Goal: Task Accomplishment & Management: Use online tool/utility

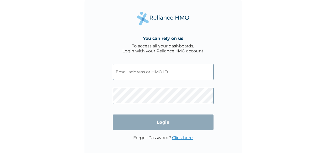
click at [141, 74] on input "text" at bounding box center [163, 72] width 101 height 16
click at [131, 74] on input "text" at bounding box center [163, 72] width 101 height 16
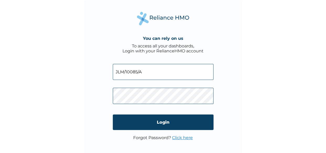
type input "JLM/10085/A"
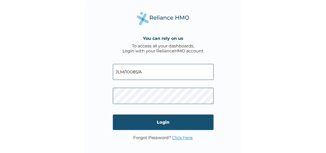
click at [157, 120] on input "Login" at bounding box center [163, 122] width 101 height 15
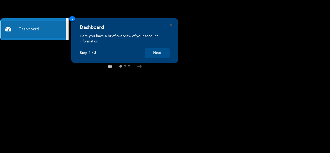
click at [157, 54] on button "Next" at bounding box center [157, 53] width 25 height 10
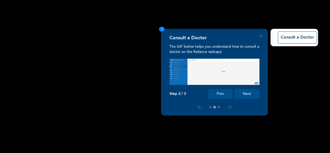
click at [247, 94] on button "Next" at bounding box center [247, 94] width 25 height 10
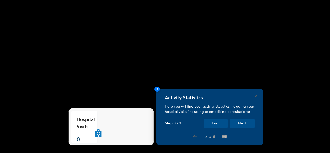
click at [243, 122] on button "Next" at bounding box center [242, 124] width 25 height 10
click at [243, 123] on button "Next" at bounding box center [242, 124] width 25 height 10
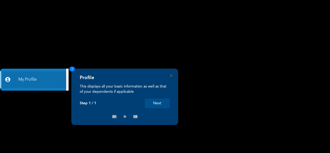
click at [159, 104] on button "Next" at bounding box center [157, 104] width 25 height 10
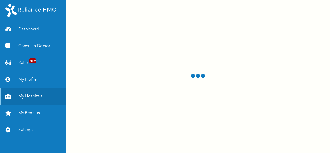
click at [29, 64] on link "Refer New" at bounding box center [33, 63] width 66 height 17
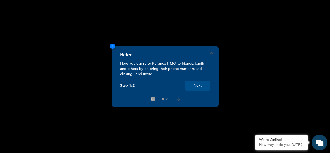
click at [197, 84] on button "Next" at bounding box center [197, 86] width 25 height 10
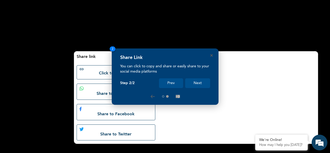
click at [213, 55] on div "Share Link You can click to copy and share or easily share to your social media…" at bounding box center [165, 77] width 107 height 56
click at [211, 56] on icon "Close" at bounding box center [211, 55] width 2 height 2
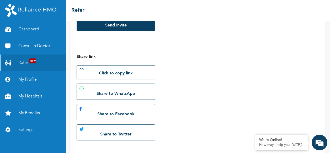
click at [33, 30] on link "Dashboard" at bounding box center [33, 29] width 66 height 17
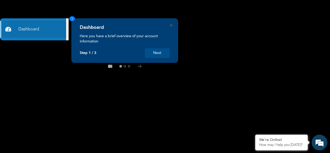
click at [172, 26] on div "Dashboard Here you have a brief overview of your account information Step 1 / 3…" at bounding box center [124, 40] width 107 height 45
click at [36, 30] on link "Dashboard" at bounding box center [33, 29] width 66 height 17
click at [28, 30] on link "Dashboard" at bounding box center [33, 29] width 66 height 17
click at [156, 54] on button "Next" at bounding box center [157, 53] width 25 height 10
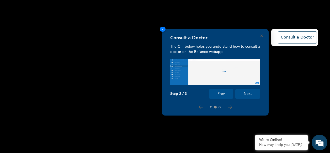
click at [250, 95] on button "Next" at bounding box center [247, 94] width 25 height 10
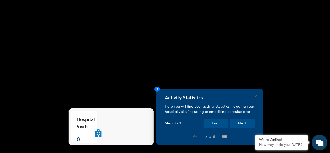
click at [244, 122] on button "Next" at bounding box center [242, 124] width 25 height 10
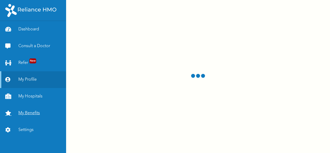
click at [34, 112] on link "My Benefits" at bounding box center [33, 113] width 66 height 17
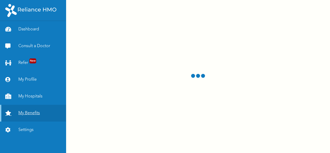
click at [35, 113] on link "My Benefits" at bounding box center [33, 113] width 66 height 17
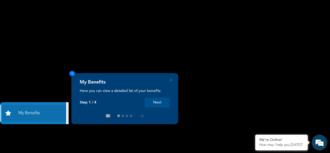
click at [155, 103] on button "Next" at bounding box center [157, 103] width 25 height 10
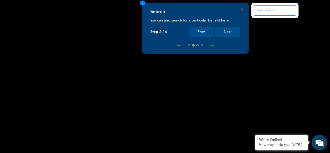
click at [228, 31] on button "Next" at bounding box center [227, 32] width 25 height 10
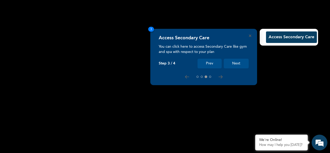
click at [239, 63] on button "Next" at bounding box center [236, 64] width 25 height 10
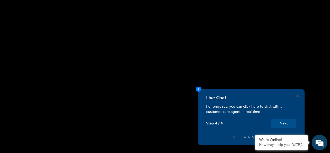
click at [286, 125] on button "Next" at bounding box center [283, 124] width 25 height 10
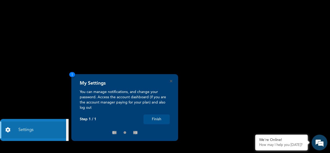
click at [156, 119] on button "Finish" at bounding box center [157, 120] width 26 height 10
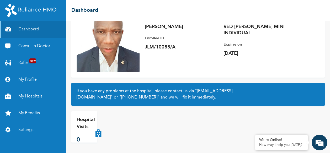
click at [29, 97] on link "My Hospitals" at bounding box center [33, 96] width 66 height 17
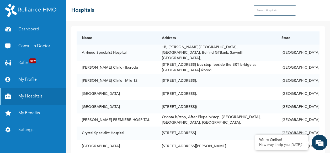
click at [262, 13] on input "text" at bounding box center [275, 10] width 42 height 10
click at [262, 11] on input "text" at bounding box center [275, 10] width 42 height 10
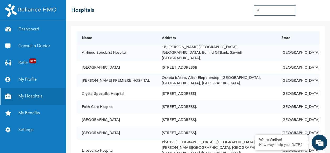
type input "H"
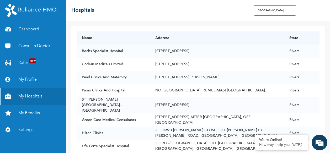
click at [273, 11] on input "[GEOGRAPHIC_DATA]" at bounding box center [275, 10] width 42 height 10
type input "P"
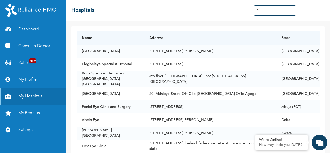
type input "E"
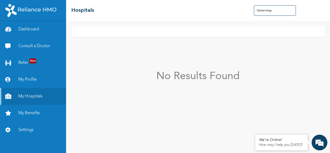
drag, startPoint x: 263, startPoint y: 10, endPoint x: 282, endPoint y: 37, distance: 33.0
click at [282, 37] on div "No Results Found" at bounding box center [197, 31] width 253 height 10
click at [276, 11] on input "Optamology" at bounding box center [275, 10] width 42 height 10
type input "O"
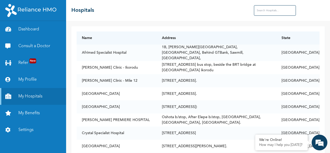
click at [260, 10] on input "text" at bounding box center [275, 10] width 42 height 10
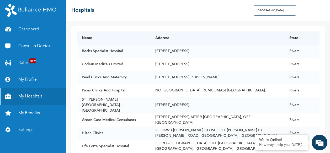
type input "[GEOGRAPHIC_DATA]"
click at [152, 91] on td "NO [GEOGRAPHIC_DATA], RUMUOMASI [GEOGRAPHIC_DATA]." at bounding box center [217, 90] width 134 height 13
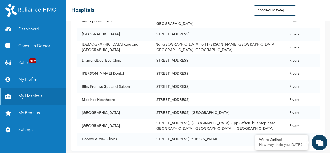
scroll to position [785, 0]
click at [135, 85] on td "Bliss Promise Spa and Saloon" at bounding box center [114, 86] width 74 height 13
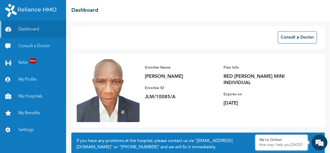
scroll to position [50, 0]
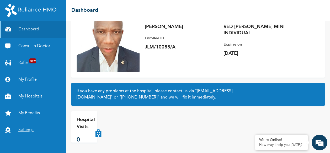
click at [26, 129] on link "Settings" at bounding box center [33, 130] width 66 height 17
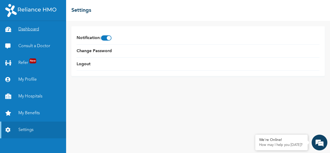
click at [29, 29] on link "Dashboard" at bounding box center [33, 29] width 66 height 17
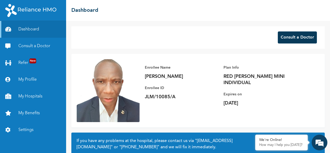
click at [289, 37] on button "Consult a Doctor" at bounding box center [297, 37] width 39 height 12
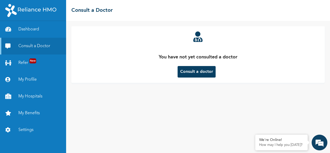
click at [189, 73] on button "Consult a doctor" at bounding box center [197, 72] width 38 height 12
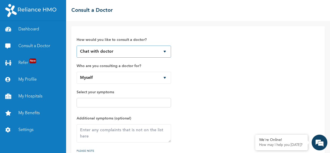
click at [165, 51] on select "Chat with doctor Phone Call" at bounding box center [124, 52] width 94 height 12
click at [192, 52] on div "How would you like to consult a doctor? Chat with doctor Phone Call Who are you…" at bounding box center [198, 96] width 243 height 130
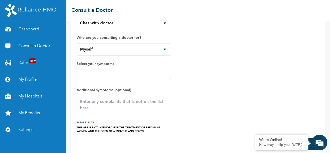
scroll to position [29, 0]
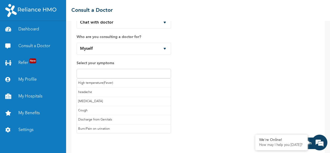
click at [92, 72] on input "text" at bounding box center [123, 74] width 91 height 6
type input "H"
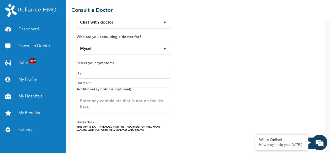
scroll to position [0, 0]
type input "Eye"
click at [197, 116] on div "How would you like to consult a doctor? Chat with doctor Phone Call Who are you…" at bounding box center [198, 67] width 243 height 130
click at [103, 74] on input "Eye" at bounding box center [123, 74] width 91 height 6
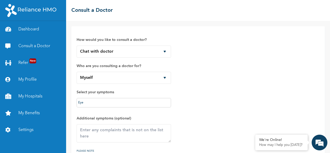
click at [271, 85] on div "How would you like to consult a doctor? Chat with doctor Phone Call Who are you…" at bounding box center [198, 96] width 243 height 130
click at [218, 99] on div "How would you like to consult a doctor? Chat with doctor Phone Call Who are you…" at bounding box center [198, 96] width 243 height 130
click at [28, 31] on link "Dashboard" at bounding box center [33, 29] width 66 height 17
